Goal: Transaction & Acquisition: Purchase product/service

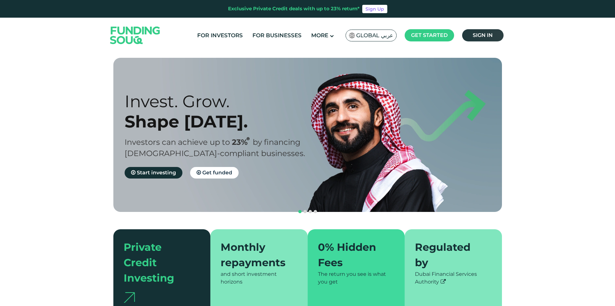
click at [482, 36] on span "Sign in" at bounding box center [483, 35] width 20 height 6
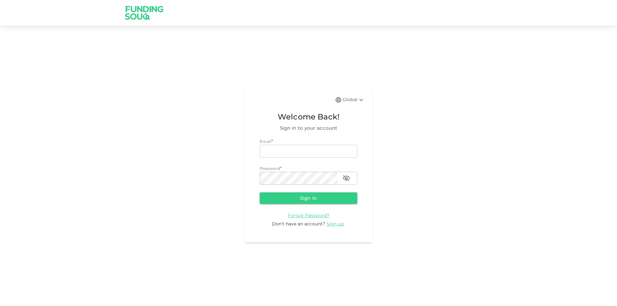
click at [308, 147] on input "email" at bounding box center [309, 151] width 98 height 13
type input "mohamed.ayyash@gmail.com"
click at [260, 192] on button "Sign in" at bounding box center [309, 198] width 98 height 12
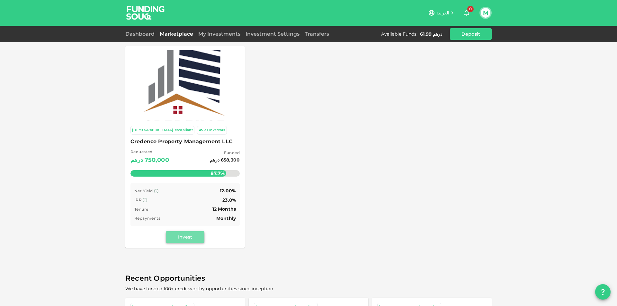
click at [183, 236] on button "Invest" at bounding box center [185, 237] width 39 height 12
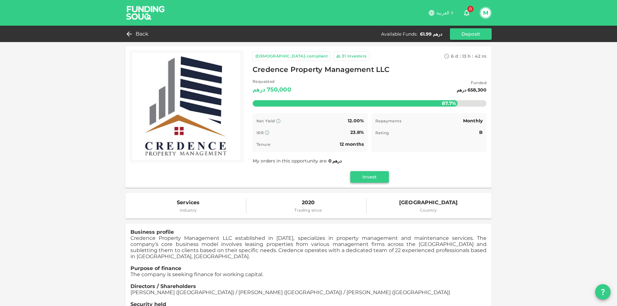
click at [354, 174] on button "Invest" at bounding box center [369, 177] width 39 height 12
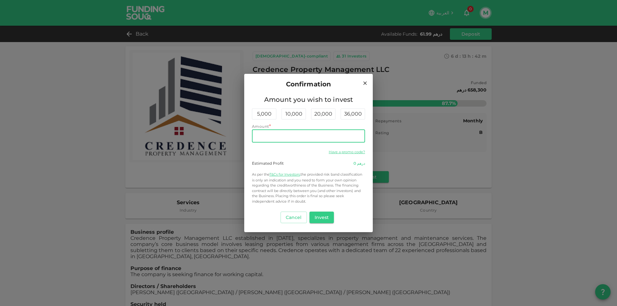
click at [289, 139] on input "Amount" at bounding box center [308, 136] width 113 height 13
type input "50"
click at [314, 215] on button "Invest" at bounding box center [321, 218] width 25 height 12
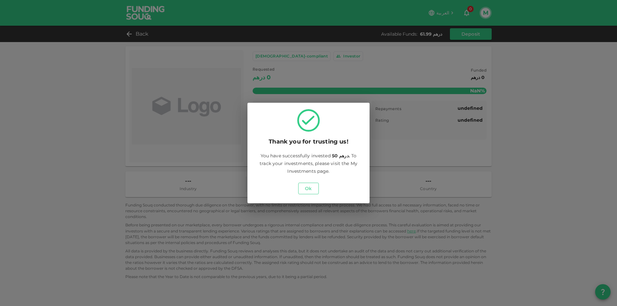
click at [304, 190] on button "Ok" at bounding box center [308, 189] width 21 height 12
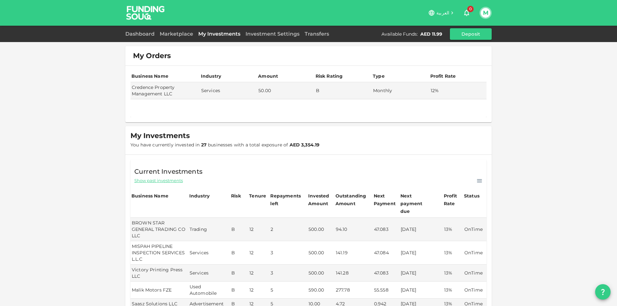
click at [481, 16] on div "M" at bounding box center [485, 13] width 12 height 12
click at [488, 15] on button "M" at bounding box center [485, 13] width 10 height 10
click at [458, 66] on li "Sign Out" at bounding box center [459, 62] width 59 height 10
